Goal: Information Seeking & Learning: Check status

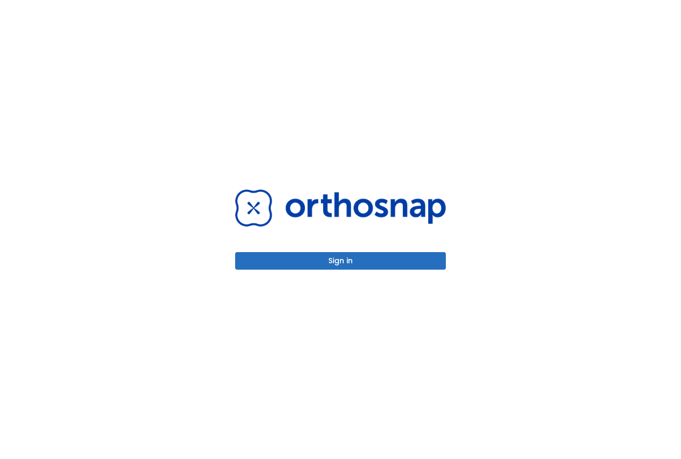
click at [346, 258] on button "Sign in" at bounding box center [340, 261] width 211 height 18
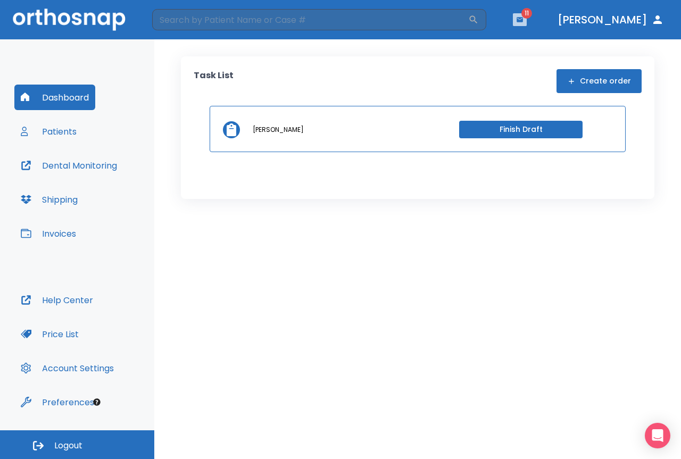
click at [523, 21] on icon "button" at bounding box center [519, 19] width 6 height 5
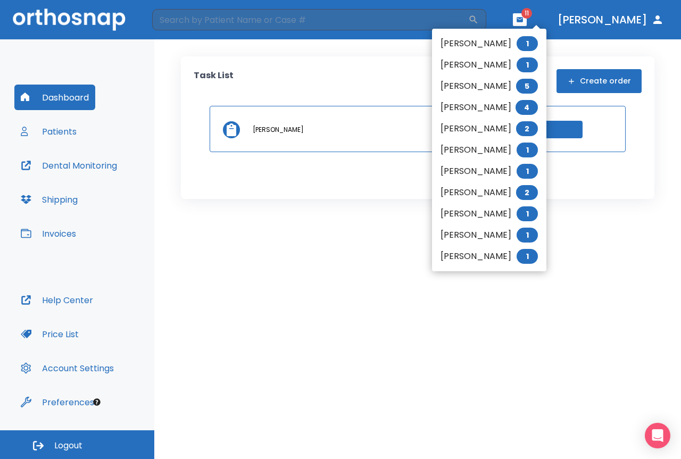
click at [500, 44] on li "[PERSON_NAME] 1" at bounding box center [489, 43] width 114 height 21
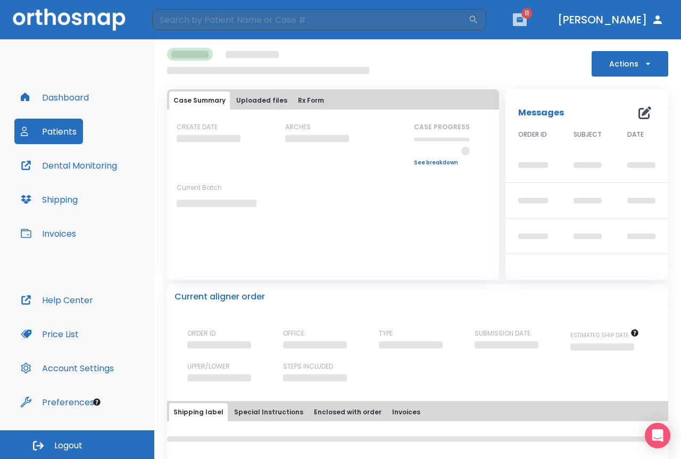
click at [523, 17] on icon "button" at bounding box center [519, 19] width 7 height 7
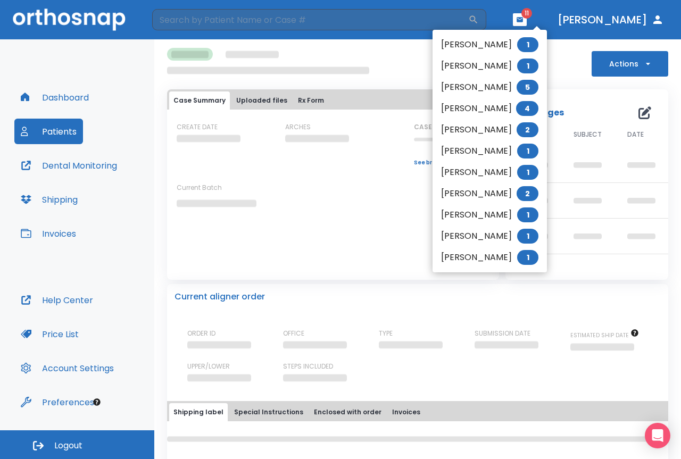
click at [526, 46] on span "1" at bounding box center [527, 44] width 21 height 15
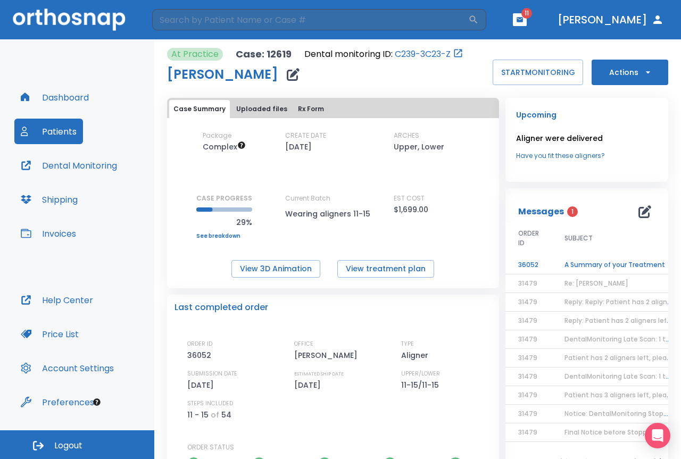
click at [624, 263] on td "A Summary of your Treatment" at bounding box center [617, 265] width 133 height 19
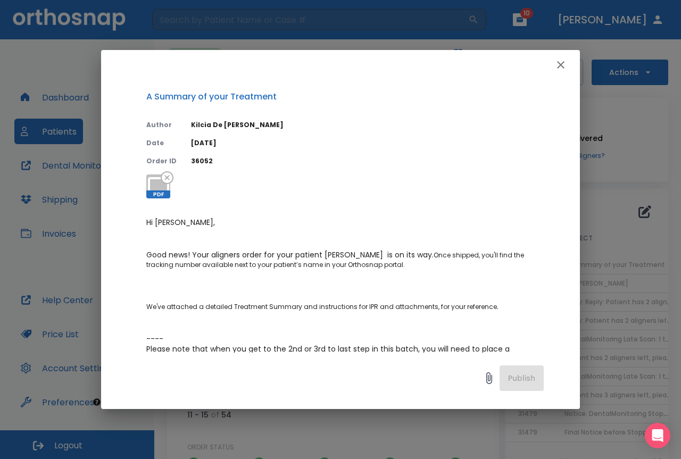
click at [561, 64] on icon "button" at bounding box center [560, 64] width 7 height 7
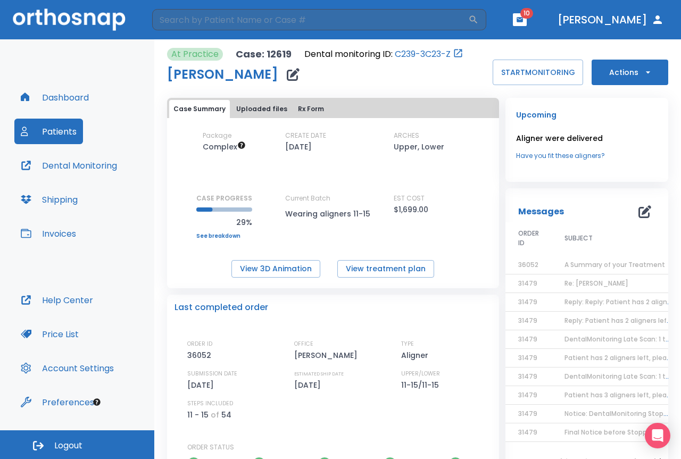
click at [533, 16] on span "10" at bounding box center [526, 13] width 13 height 11
click at [523, 22] on icon "button" at bounding box center [519, 19] width 6 height 5
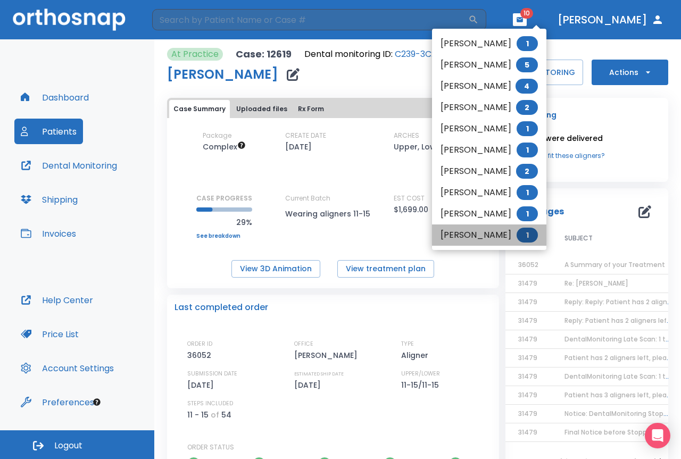
click at [470, 235] on li "[PERSON_NAME] 1" at bounding box center [489, 234] width 114 height 21
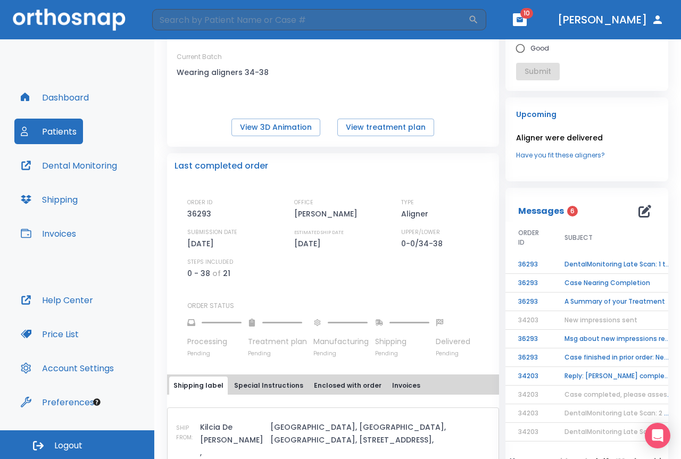
scroll to position [160, 0]
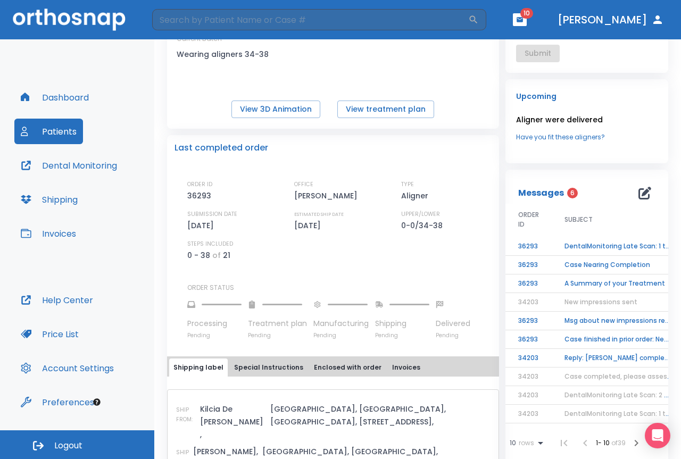
click at [583, 356] on td "Reply: [PERSON_NAME] completed, please assess final result!" at bounding box center [617, 358] width 133 height 19
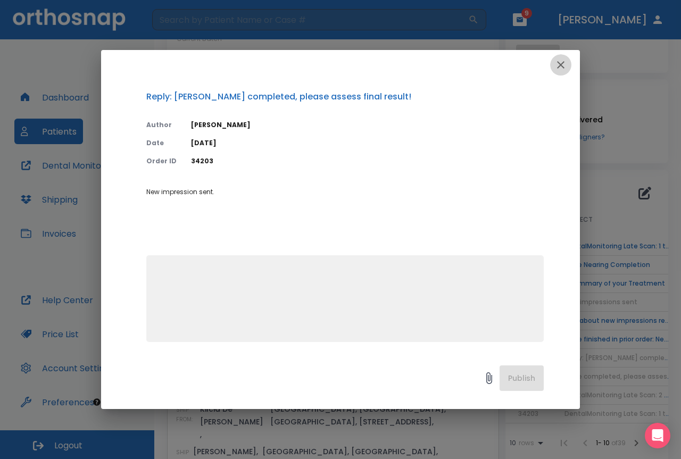
click at [563, 64] on icon "button" at bounding box center [560, 64] width 13 height 13
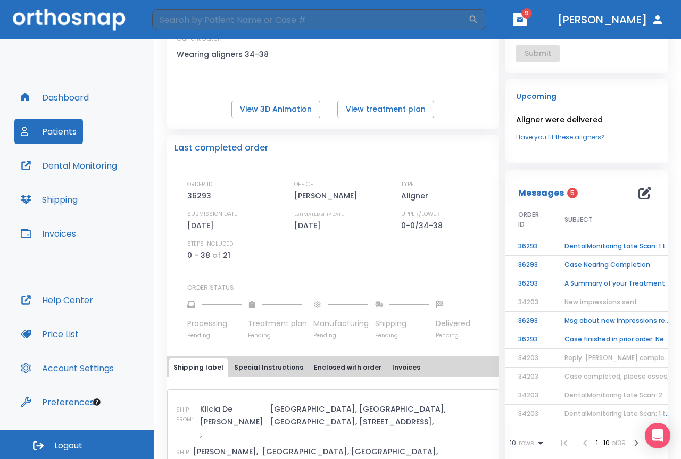
click at [618, 342] on td "Case finished in prior order: New digital scans/impressions required" at bounding box center [617, 339] width 133 height 19
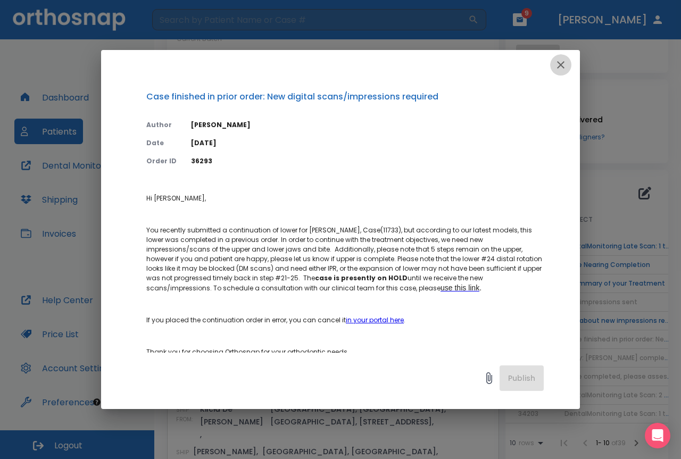
click at [564, 64] on icon "button" at bounding box center [560, 64] width 13 height 13
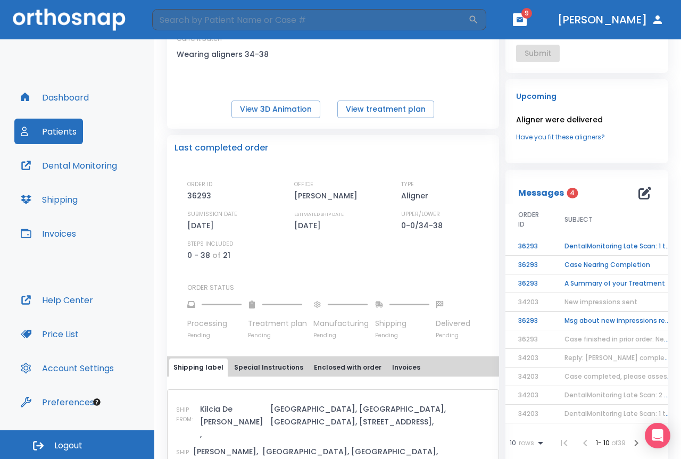
click at [595, 321] on td "Msg about new impressions received!" at bounding box center [617, 321] width 133 height 19
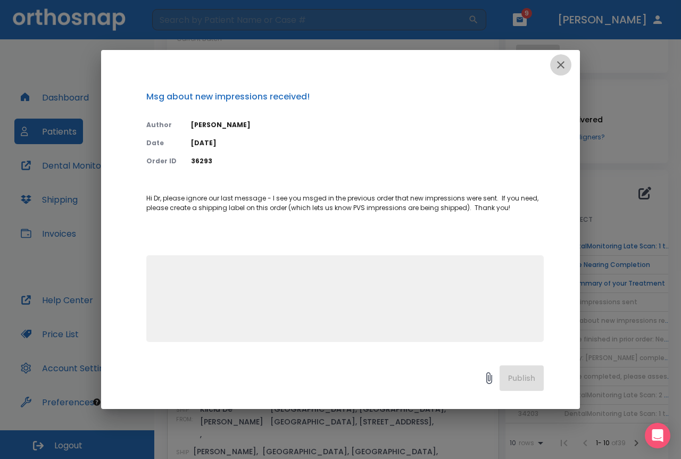
click at [559, 63] on icon "button" at bounding box center [560, 64] width 7 height 7
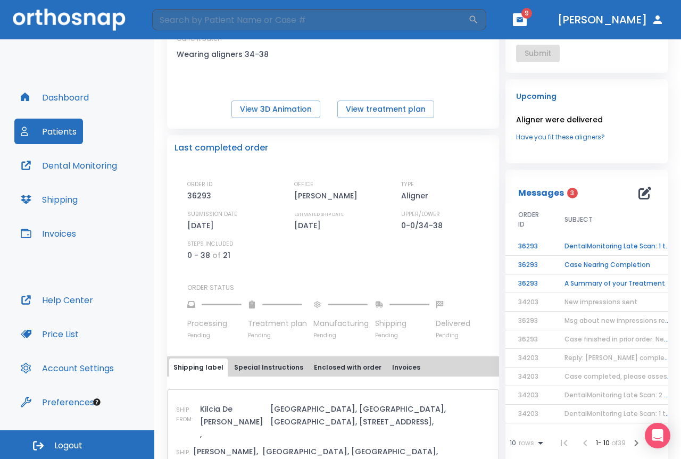
click at [587, 280] on td "A Summary of your Treatment" at bounding box center [617, 283] width 133 height 19
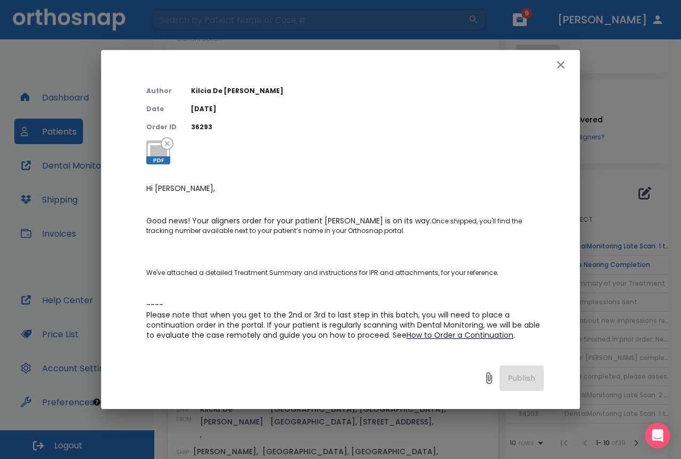
scroll to position [53, 0]
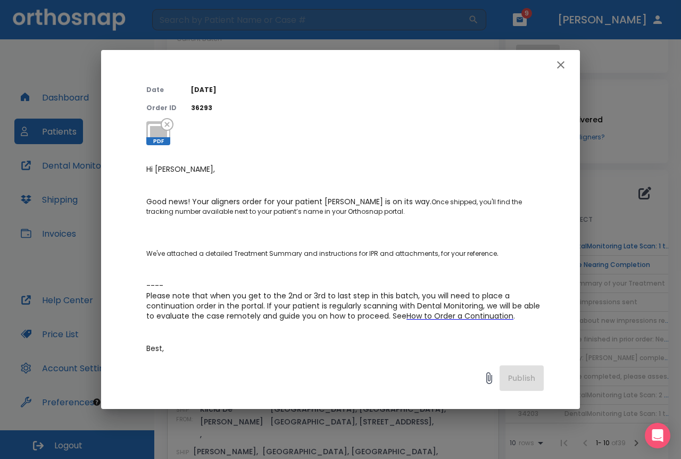
click at [568, 63] on button "button" at bounding box center [560, 64] width 21 height 21
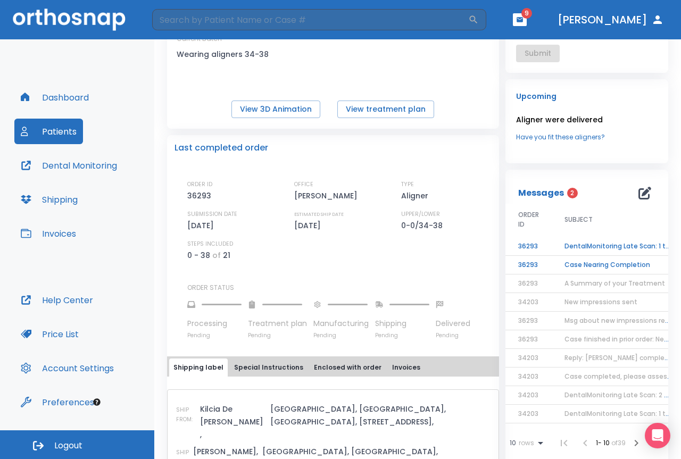
click at [602, 260] on td "Case Nearing Completion" at bounding box center [617, 265] width 133 height 19
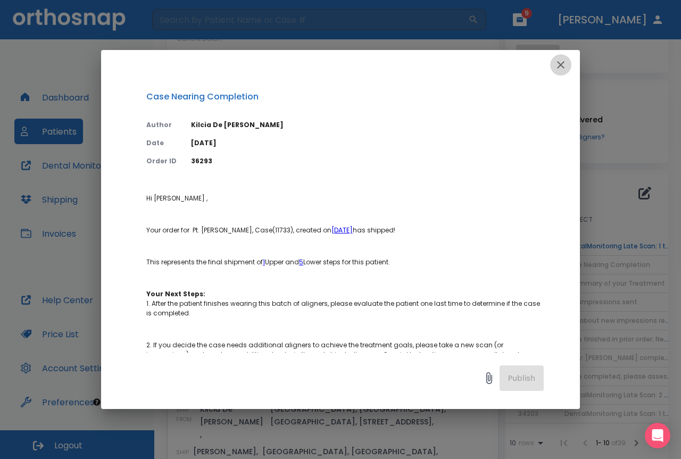
click at [553, 66] on button "button" at bounding box center [560, 64] width 21 height 21
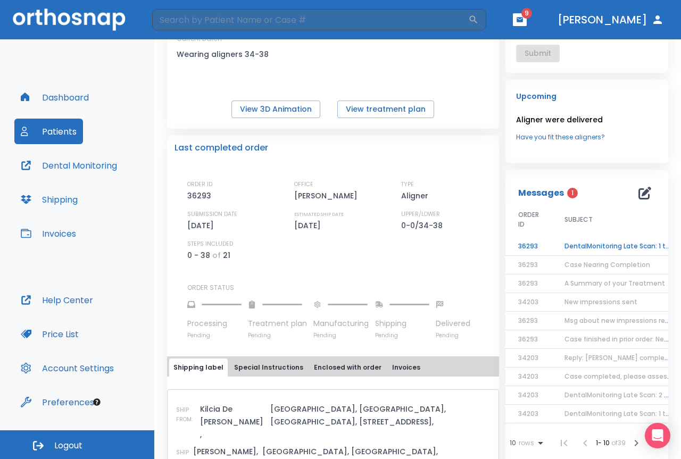
click at [605, 244] on td "DentalMonitoring Late Scan: 1 to 2 Weeks Notification" at bounding box center [617, 246] width 133 height 19
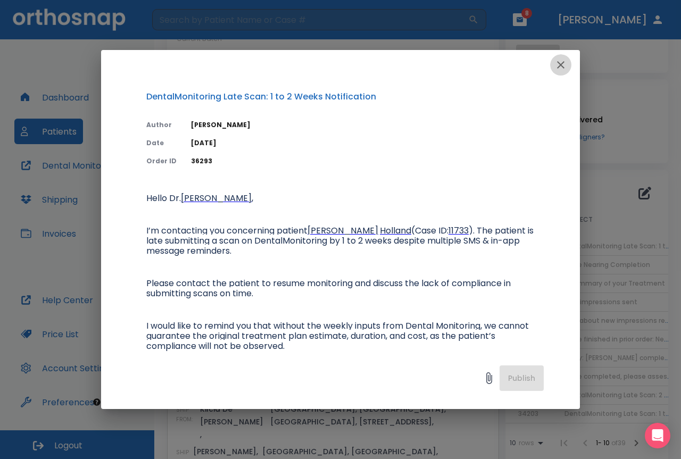
click at [559, 63] on icon "button" at bounding box center [560, 64] width 7 height 7
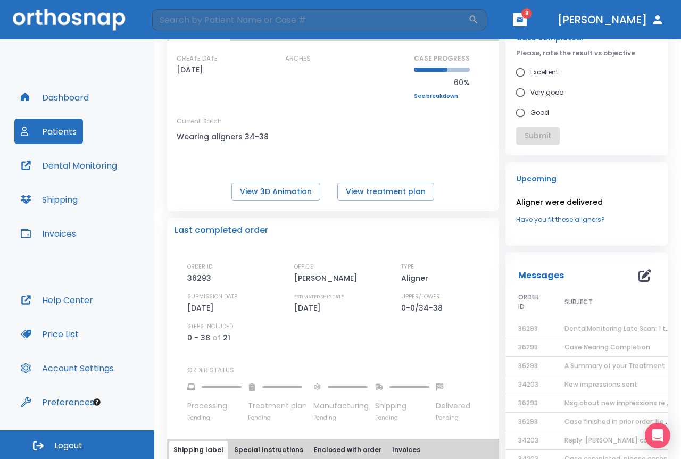
scroll to position [0, 0]
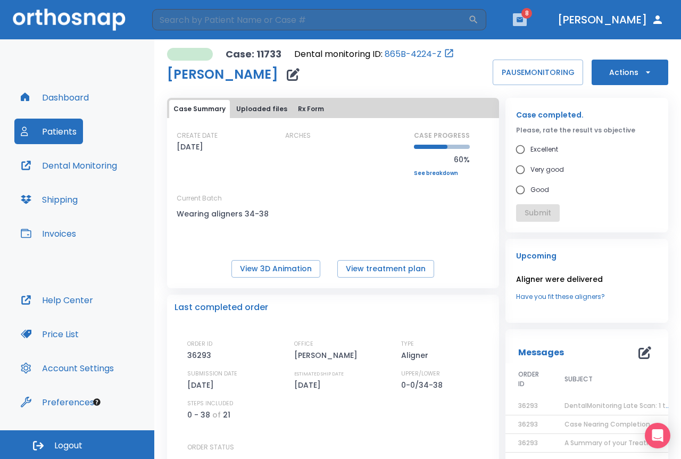
click at [523, 20] on icon "button" at bounding box center [519, 19] width 6 height 5
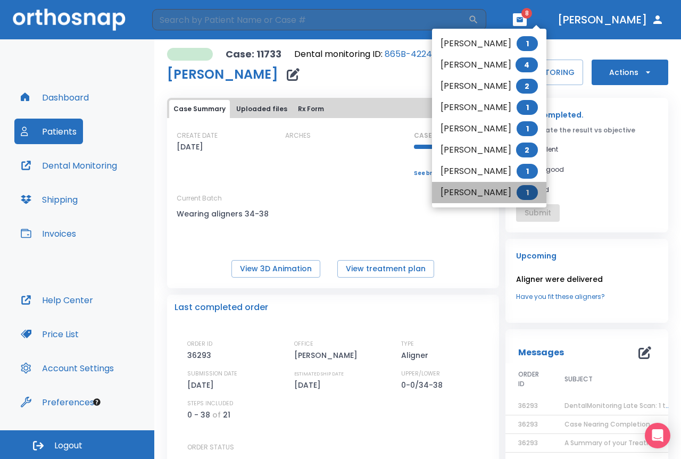
click at [490, 189] on li "[PERSON_NAME] 1" at bounding box center [489, 192] width 114 height 21
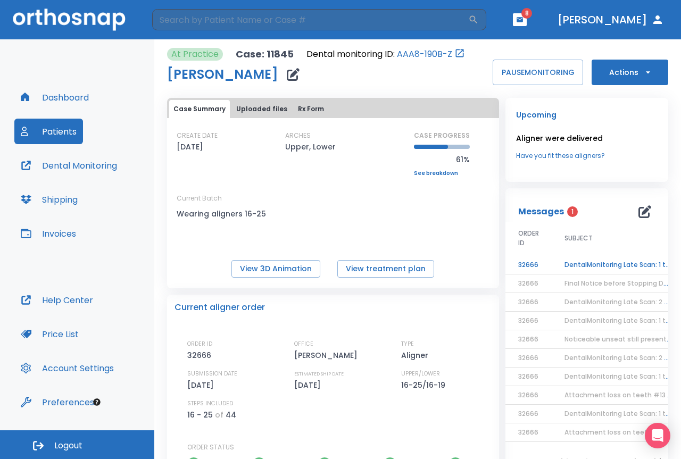
click at [595, 258] on td "DentalMonitoring Late Scan: 1 to 2 Weeks Notification" at bounding box center [617, 265] width 133 height 19
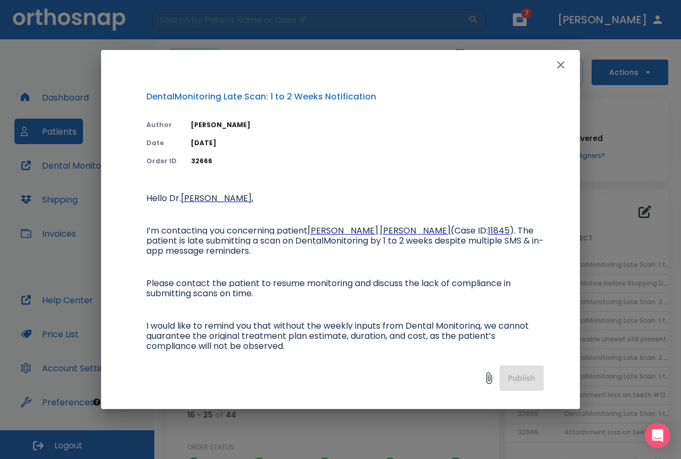
click at [565, 59] on icon "button" at bounding box center [560, 64] width 13 height 13
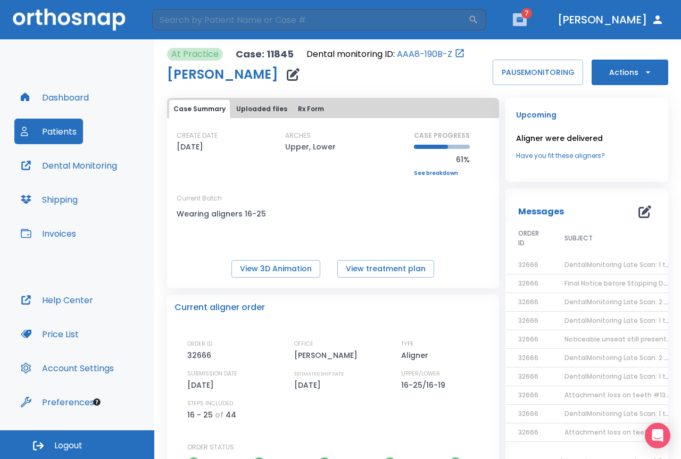
click at [526, 24] on button "button" at bounding box center [520, 19] width 14 height 13
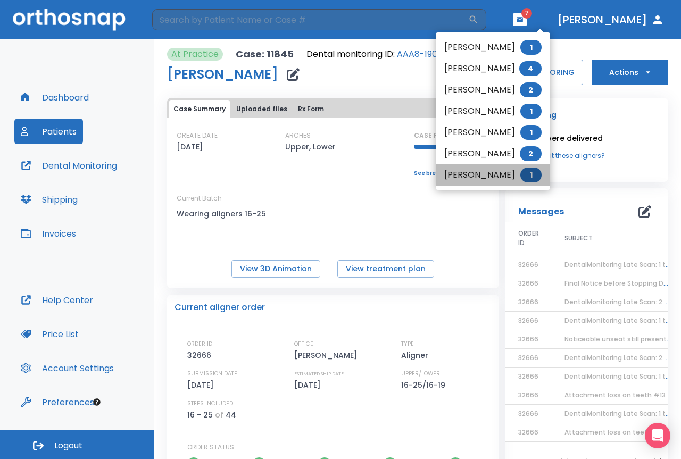
click at [472, 172] on li "[PERSON_NAME] 1" at bounding box center [493, 174] width 114 height 21
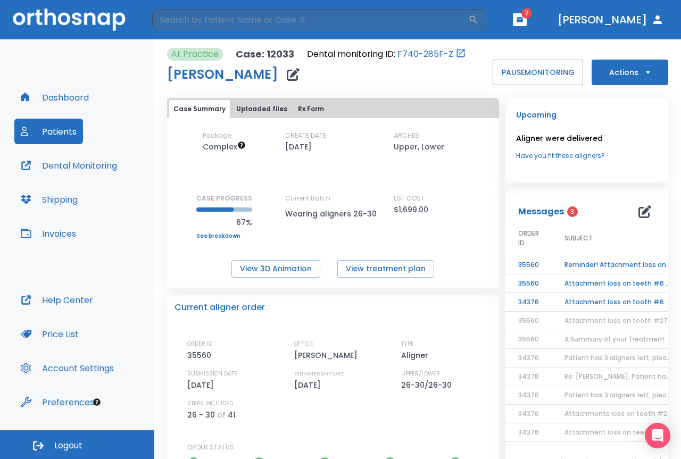
click at [592, 298] on td "Attachment loss on tooth #6" at bounding box center [617, 302] width 133 height 19
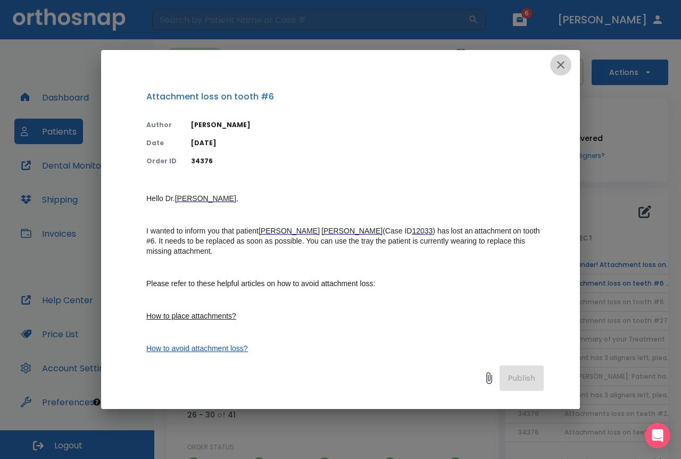
click at [563, 64] on icon "button" at bounding box center [560, 64] width 13 height 13
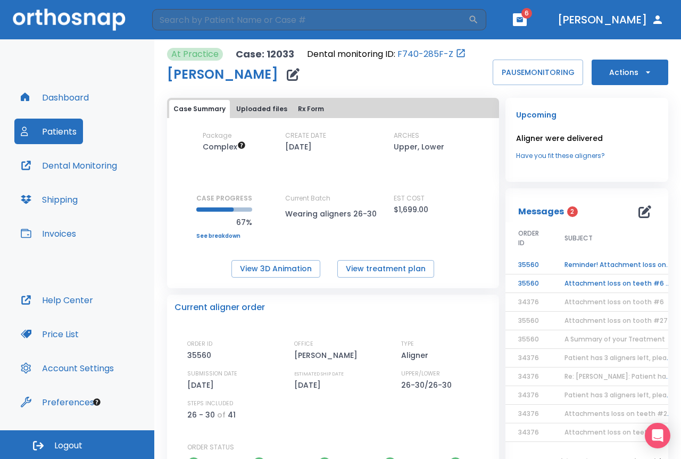
click at [574, 279] on td "Attachment loss on teeth #6 & #27" at bounding box center [617, 283] width 133 height 19
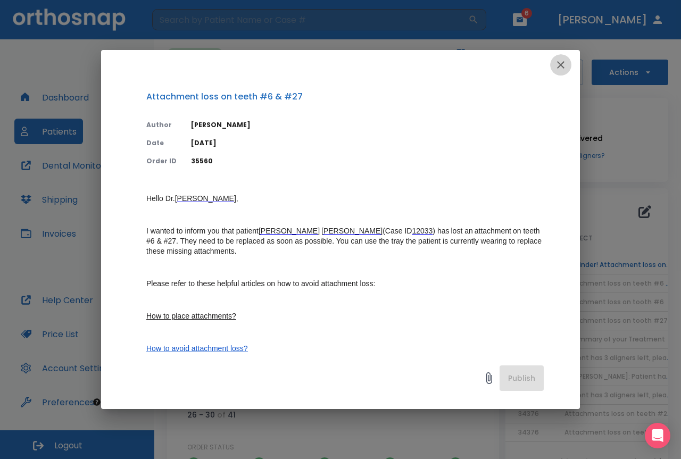
click at [557, 63] on icon "button" at bounding box center [560, 64] width 13 height 13
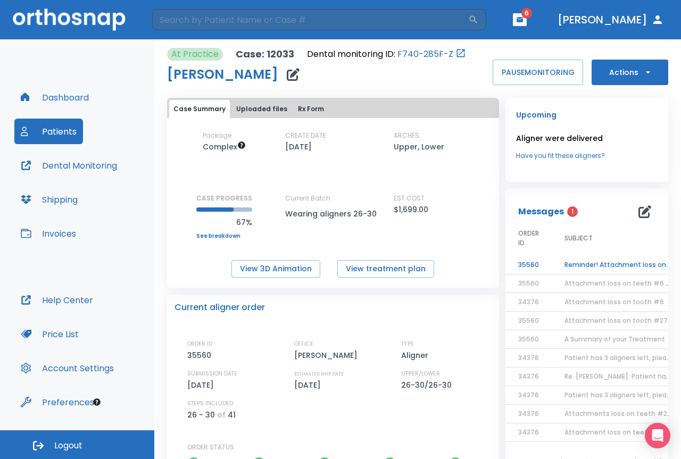
click at [635, 265] on td "Reminder! Attachment loss on teeth #6 & #27" at bounding box center [617, 265] width 133 height 19
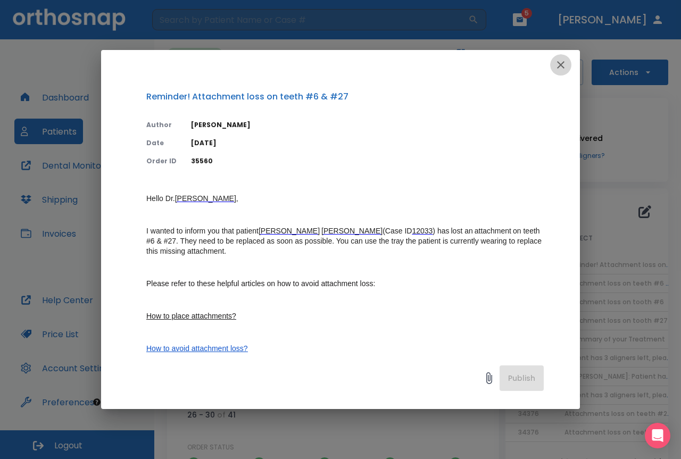
click at [557, 66] on icon "button" at bounding box center [560, 64] width 13 height 13
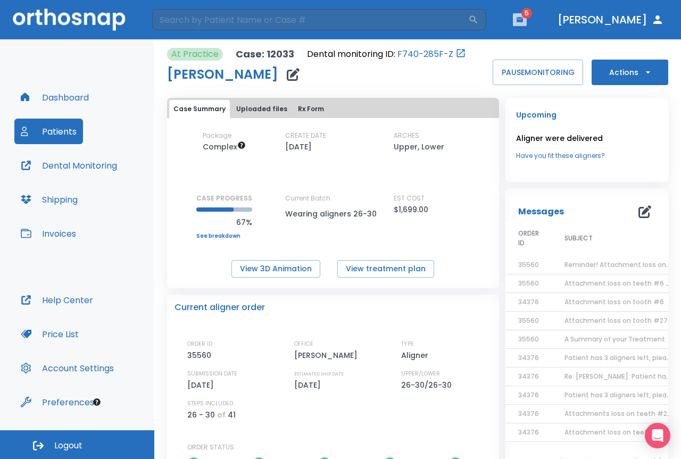
click at [526, 17] on button "button" at bounding box center [520, 19] width 14 height 13
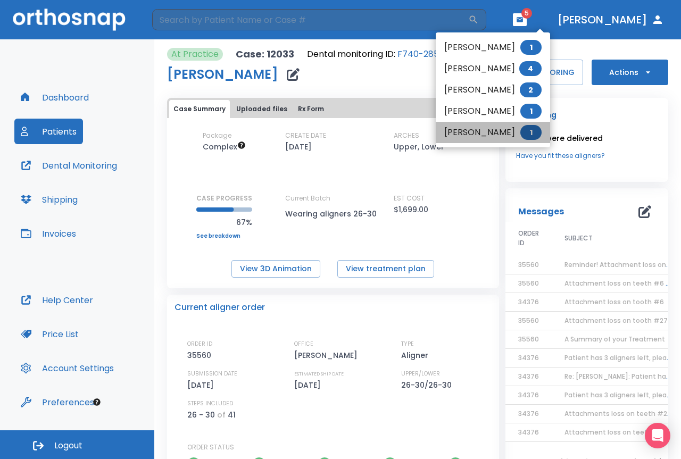
click at [492, 132] on li "[PERSON_NAME] 1" at bounding box center [493, 132] width 114 height 21
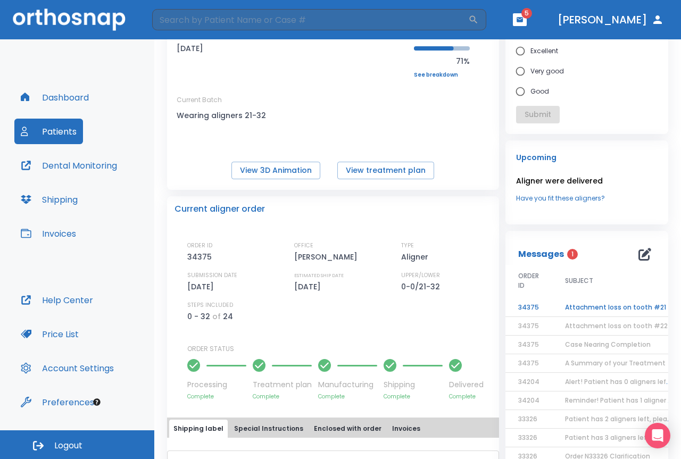
scroll to position [106, 0]
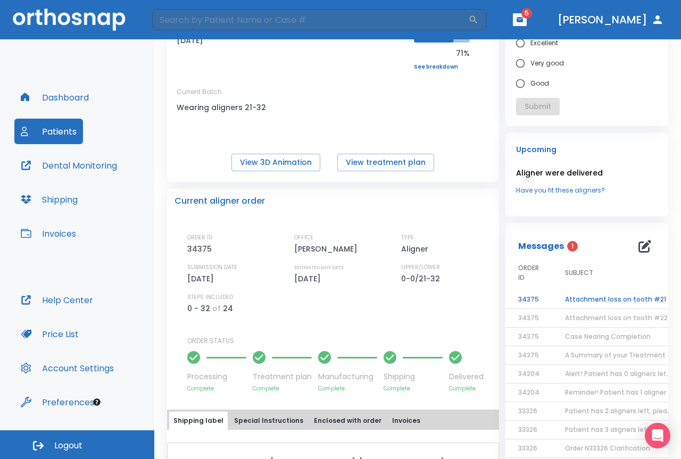
click at [623, 298] on td "Attachment loss on tooth #21" at bounding box center [618, 299] width 133 height 19
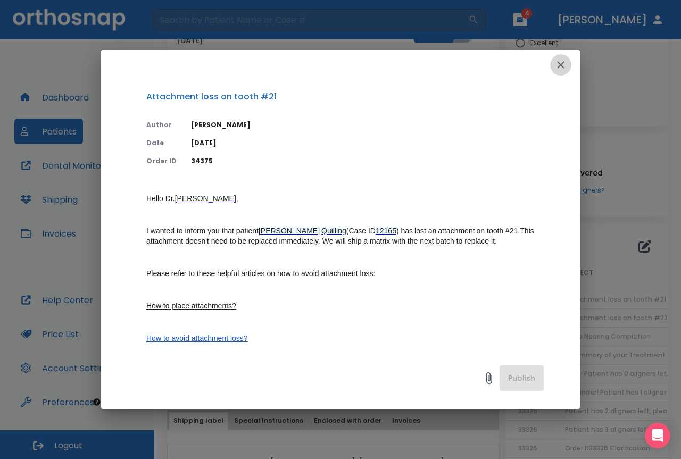
click at [558, 65] on icon "button" at bounding box center [560, 64] width 13 height 13
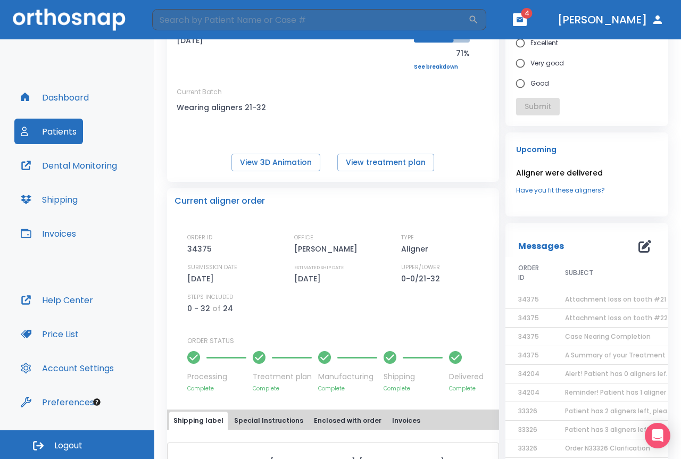
click at [532, 15] on span "4" at bounding box center [526, 13] width 11 height 11
click at [523, 20] on icon "button" at bounding box center [519, 19] width 6 height 5
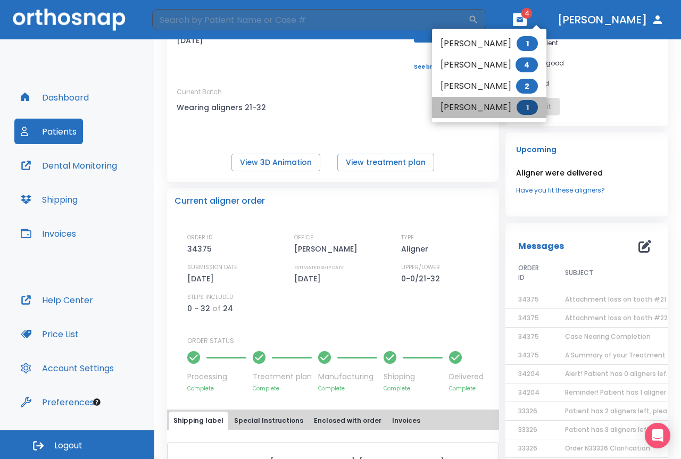
click at [470, 110] on li "[PERSON_NAME] 1" at bounding box center [489, 107] width 114 height 21
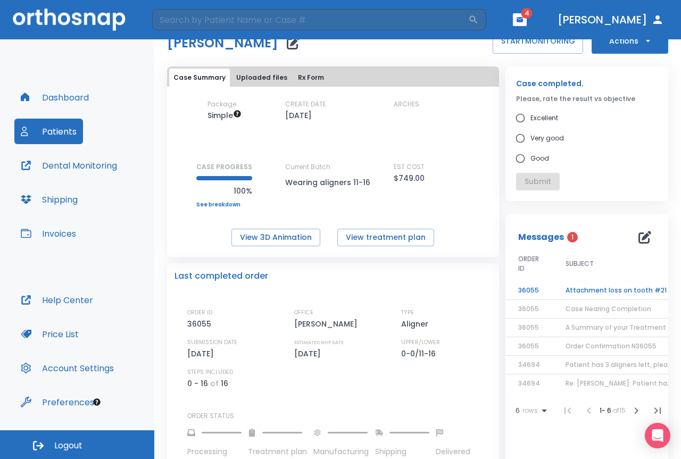
scroll to position [106, 0]
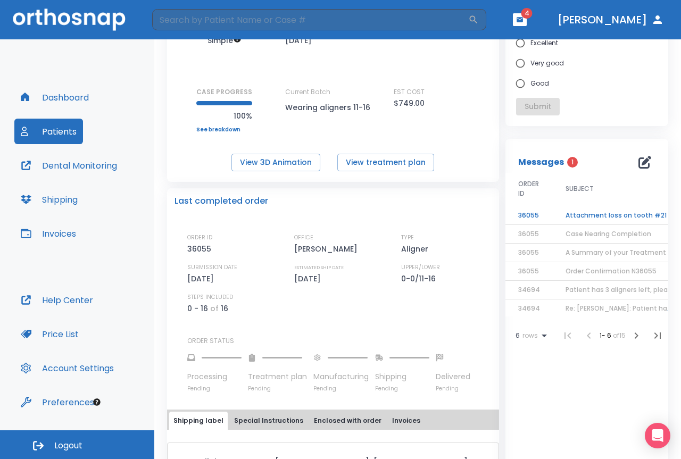
click at [579, 217] on td "Attachment loss on tooth #21" at bounding box center [619, 215] width 133 height 19
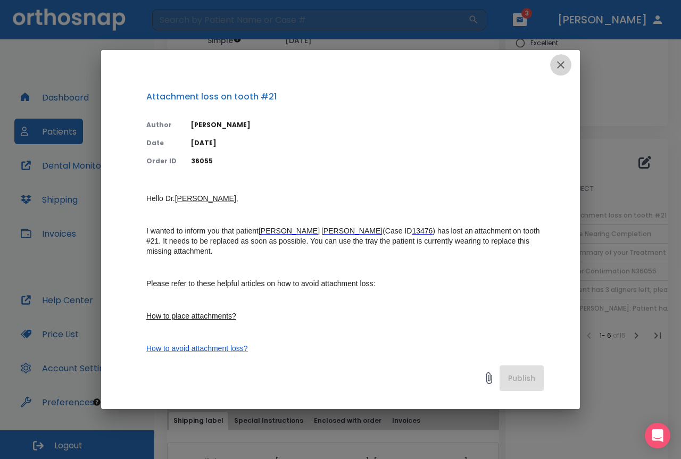
click at [558, 66] on icon "button" at bounding box center [560, 64] width 7 height 7
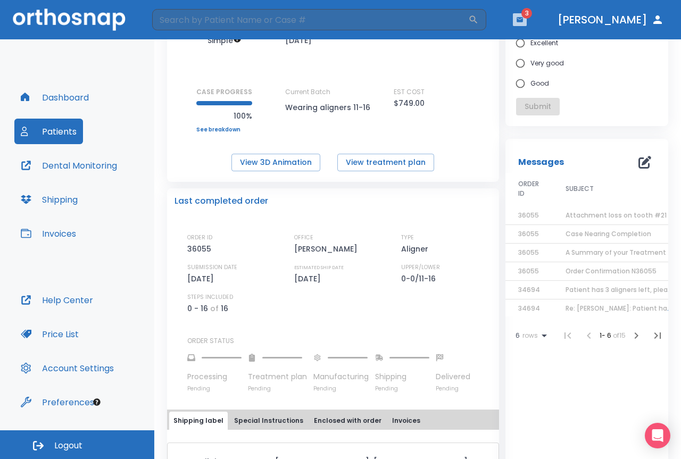
click at [523, 19] on icon "button" at bounding box center [519, 19] width 6 height 5
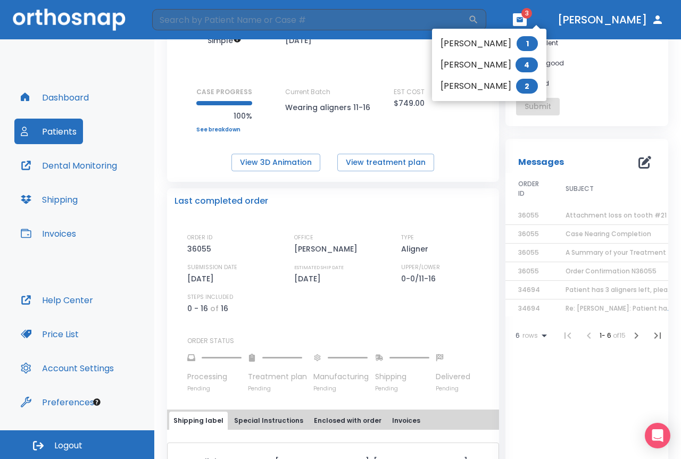
click at [494, 89] on li "[PERSON_NAME] 2" at bounding box center [489, 86] width 114 height 21
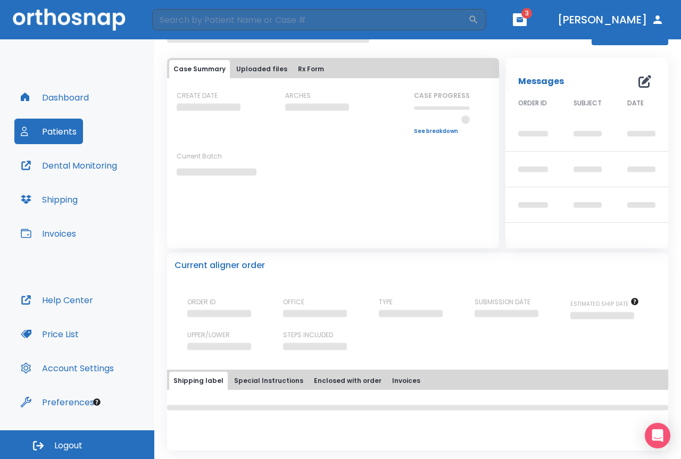
scroll to position [106, 0]
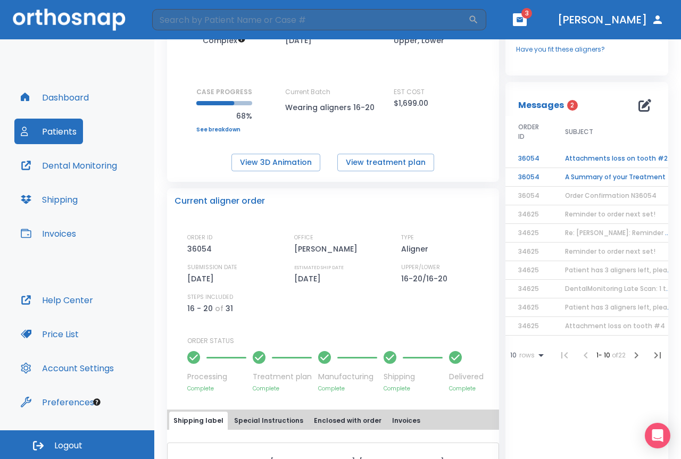
click at [567, 173] on td "A Summary of your Treatment" at bounding box center [618, 177] width 133 height 19
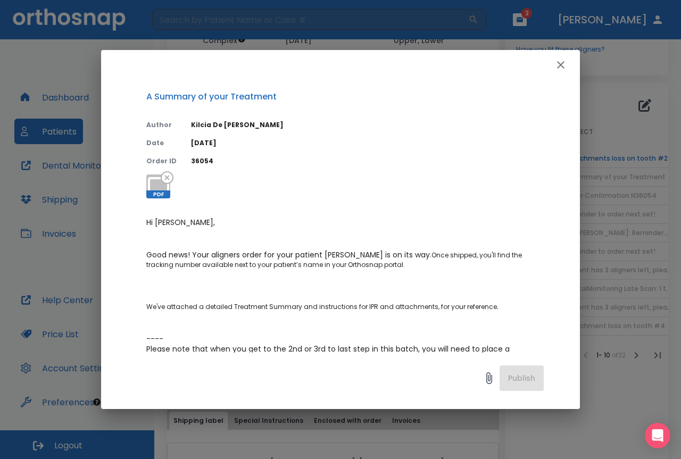
click at [554, 66] on icon "button" at bounding box center [560, 64] width 13 height 13
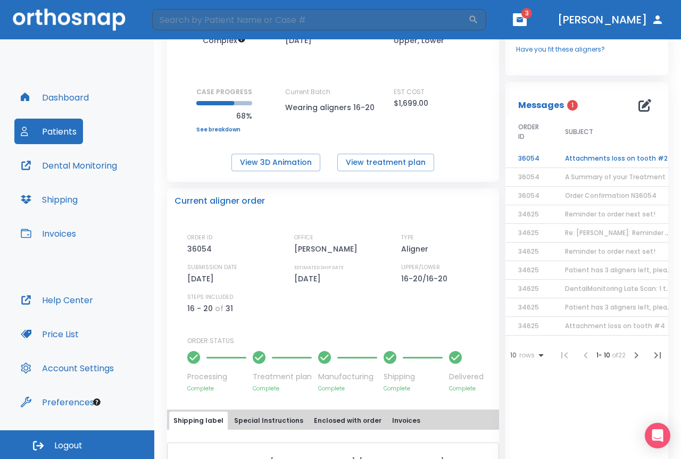
click at [593, 156] on td "Attachments loss on tooth #23 & #31" at bounding box center [618, 158] width 133 height 19
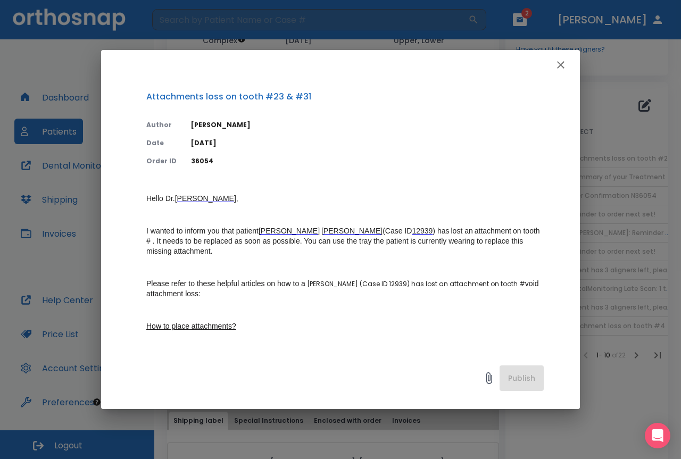
click at [563, 66] on icon "button" at bounding box center [560, 64] width 13 height 13
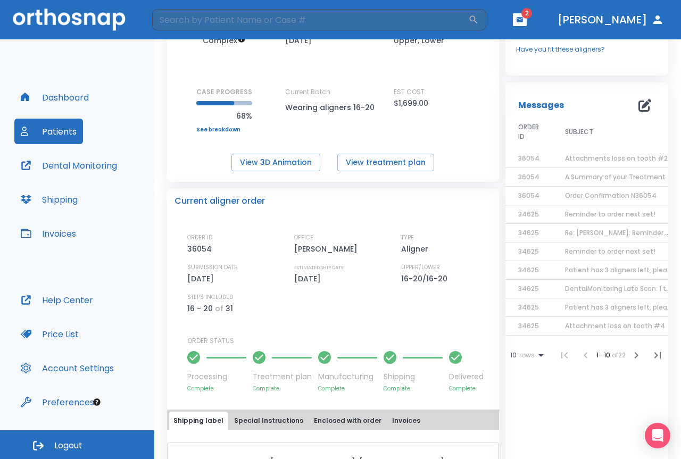
click at [523, 22] on icon "button" at bounding box center [519, 19] width 6 height 5
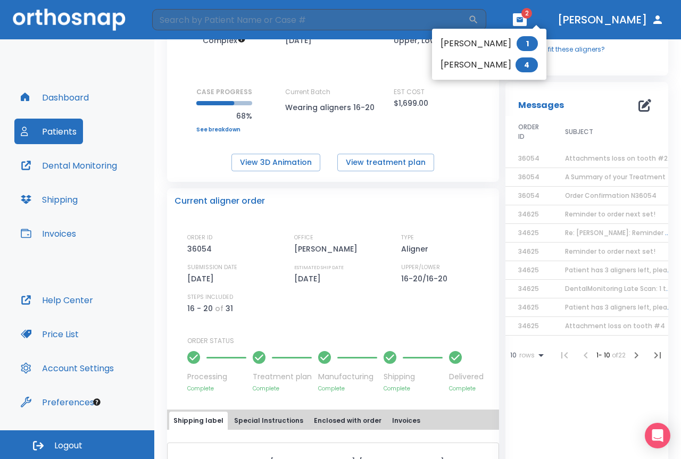
click at [497, 66] on li "[PERSON_NAME] 4" at bounding box center [489, 64] width 114 height 21
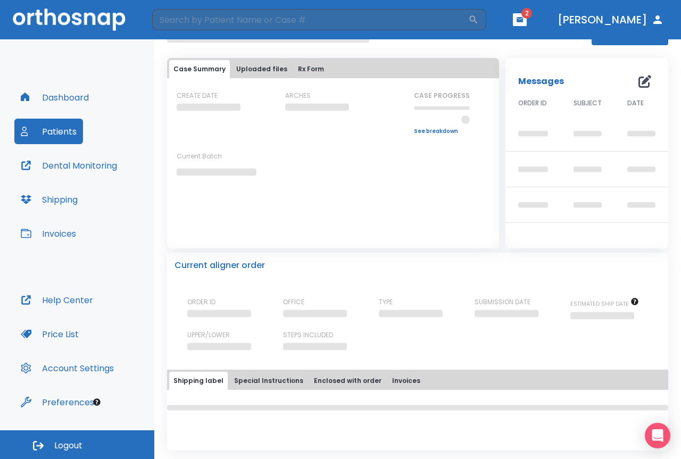
scroll to position [106, 0]
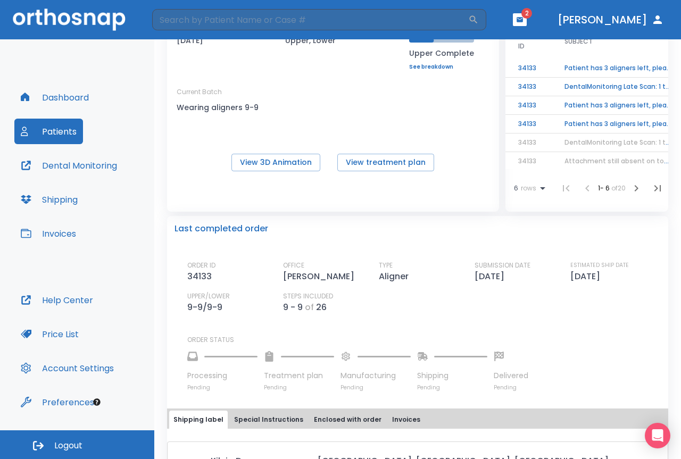
click at [580, 123] on td "Patient has 3 aligners left, please order next set!" at bounding box center [617, 124] width 133 height 19
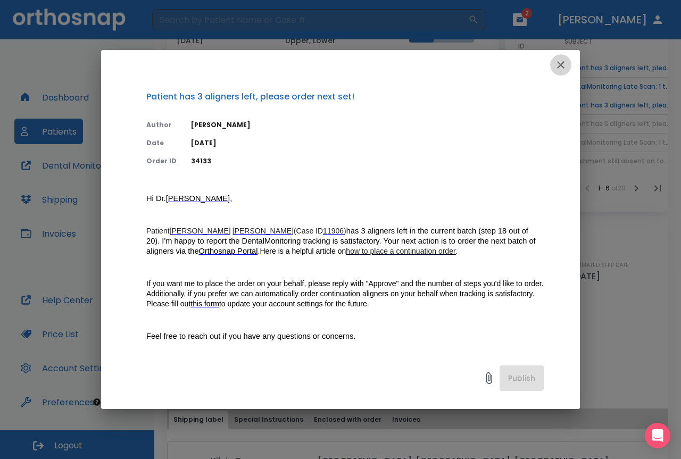
click at [563, 62] on icon "button" at bounding box center [560, 64] width 7 height 7
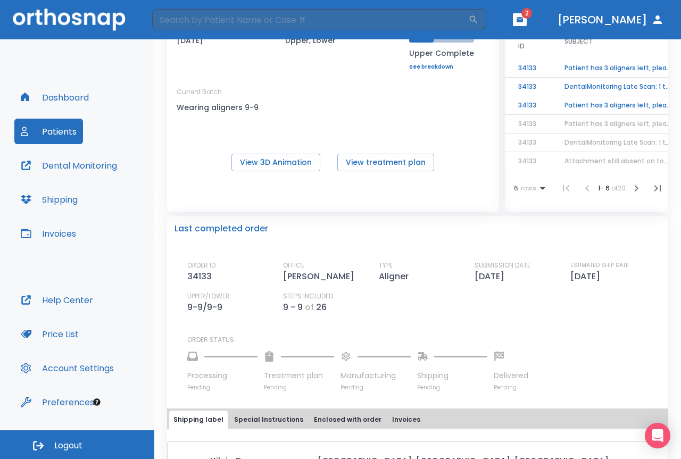
click at [569, 107] on td "Patient has 3 aligners left, please order next set!" at bounding box center [617, 105] width 133 height 19
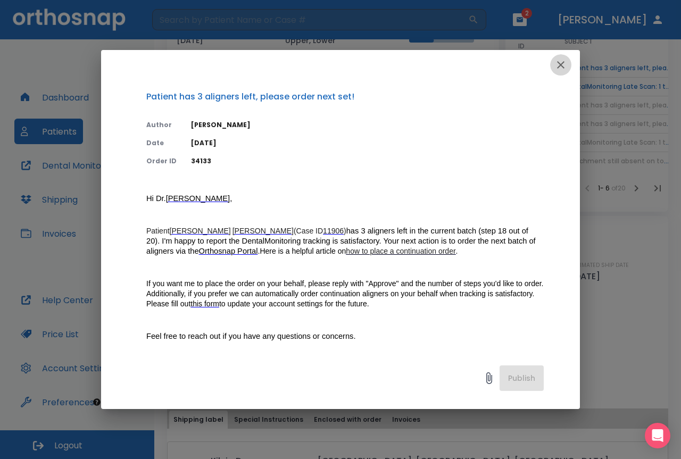
click at [559, 67] on icon "button" at bounding box center [560, 64] width 7 height 7
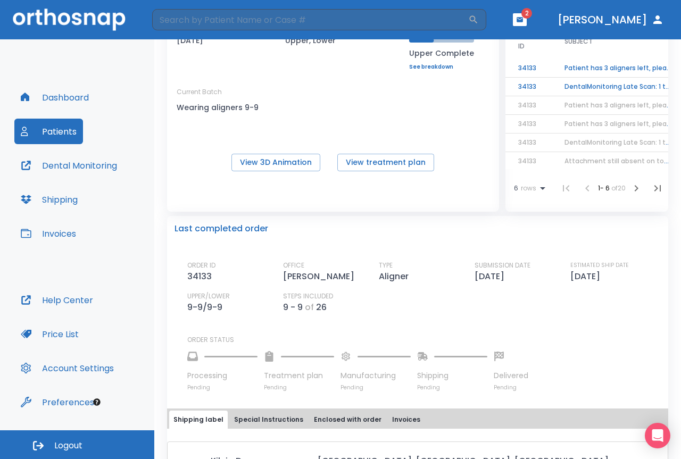
click at [569, 88] on td "DentalMonitoring Late Scan: 1 to 2 Weeks Notification" at bounding box center [617, 87] width 133 height 19
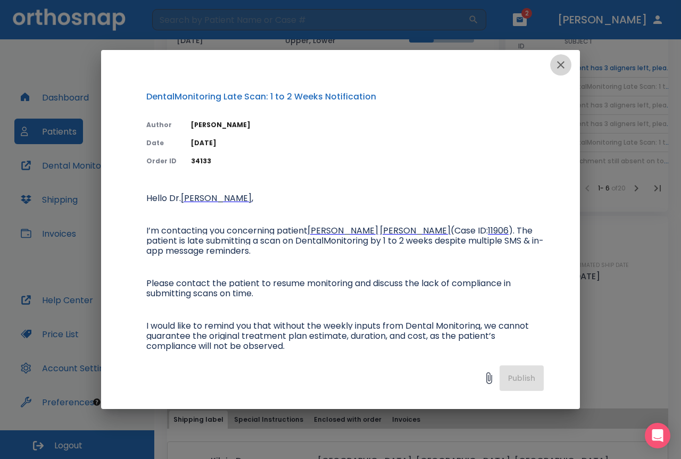
click at [564, 64] on icon "button" at bounding box center [560, 64] width 13 height 13
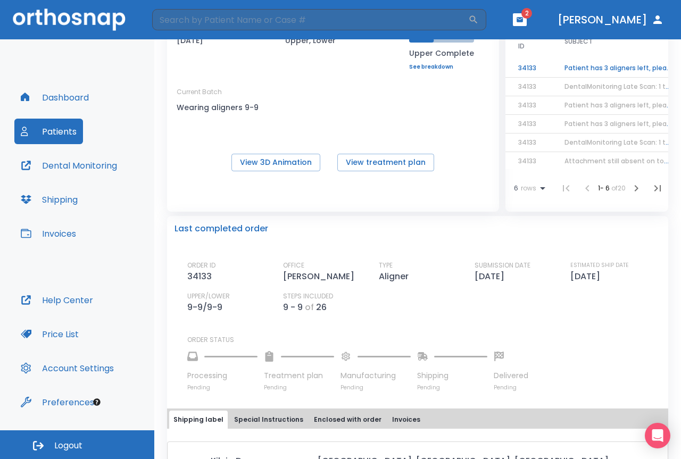
click at [585, 69] on td "Patient has 3 aligners left, please order next set!" at bounding box center [617, 68] width 133 height 19
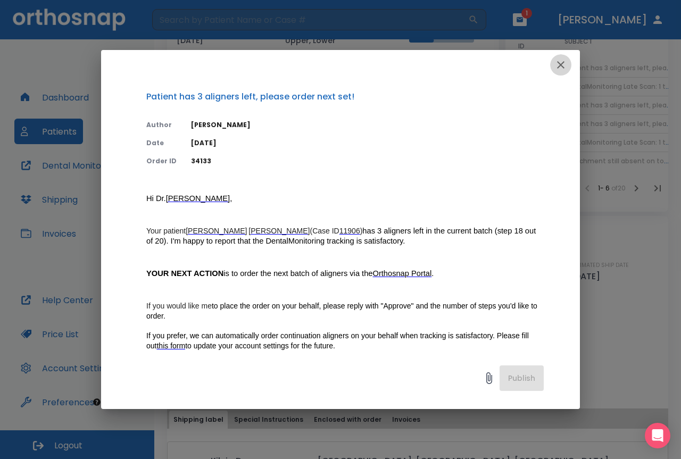
click at [558, 64] on icon "button" at bounding box center [560, 64] width 13 height 13
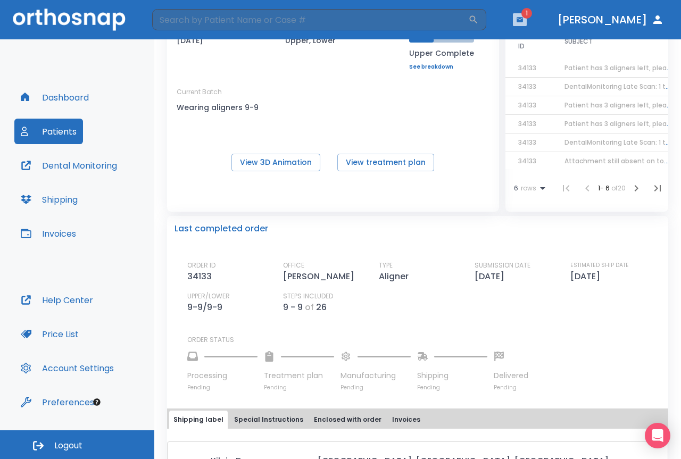
click at [526, 19] on button "button" at bounding box center [520, 19] width 14 height 13
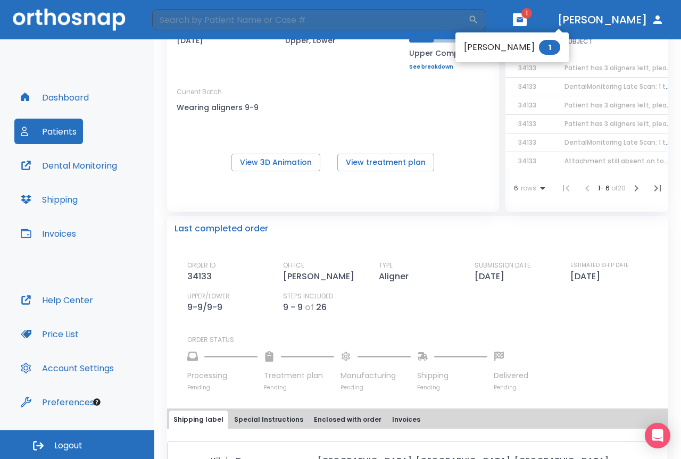
click at [504, 41] on li "[PERSON_NAME] 1" at bounding box center [511, 47] width 113 height 21
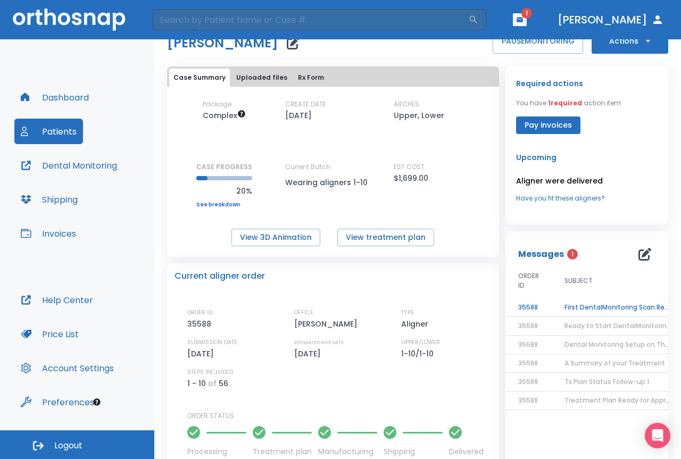
scroll to position [106, 0]
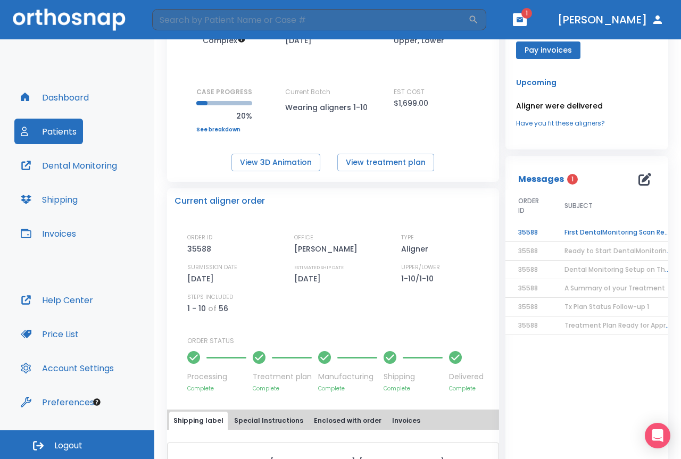
click at [585, 231] on td "First DentalMonitoring Scan Reminder!" at bounding box center [617, 232] width 133 height 19
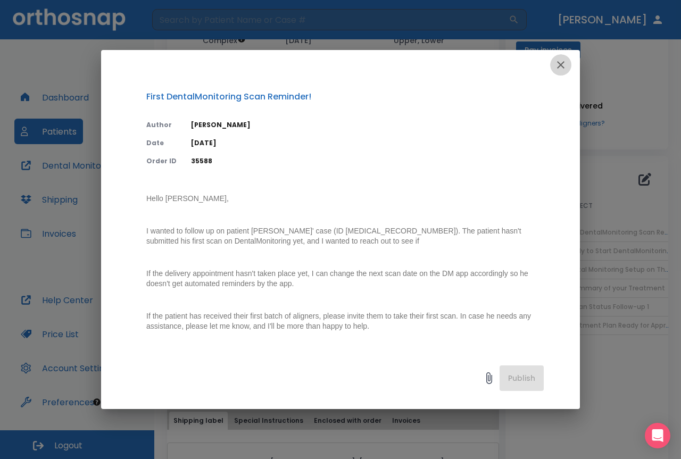
click at [558, 66] on icon "button" at bounding box center [560, 64] width 13 height 13
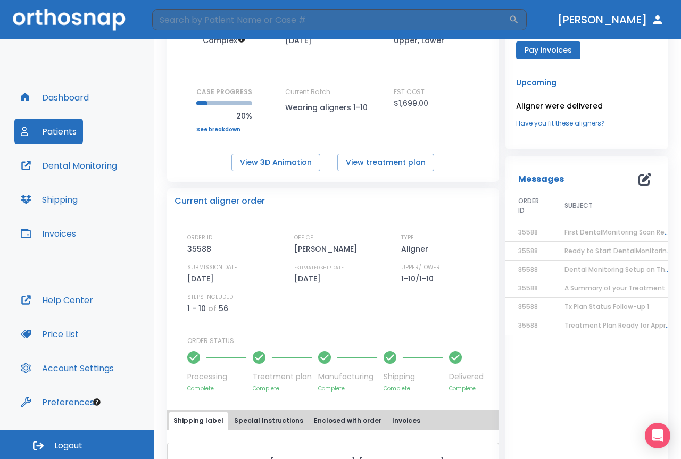
scroll to position [0, 0]
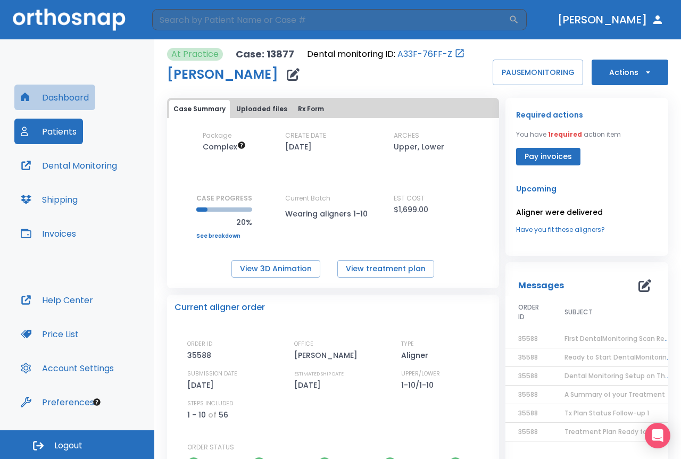
click at [61, 93] on button "Dashboard" at bounding box center [54, 98] width 81 height 26
